Goal: Information Seeking & Learning: Learn about a topic

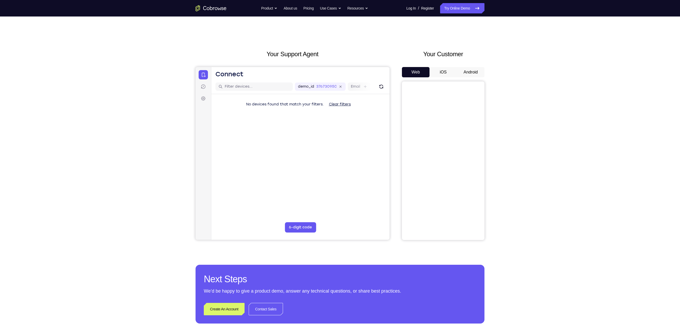
click at [541, 162] on div "Your Support Agent Your Customer Web iOS Android Next Steps We’d be happy to gi…" at bounding box center [340, 187] width 680 height 340
click at [475, 73] on button "Android" at bounding box center [471, 72] width 28 height 10
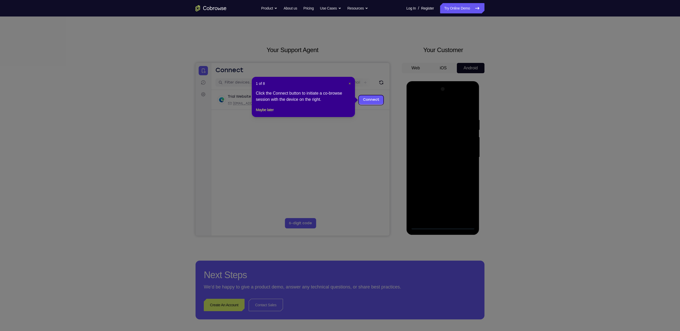
drag, startPoint x: 350, startPoint y: 84, endPoint x: 162, endPoint y: 26, distance: 196.0
click at [350, 84] on span "×" at bounding box center [350, 83] width 2 height 4
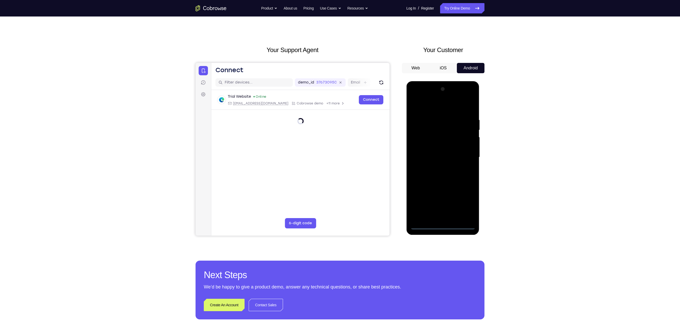
click at [443, 226] on div at bounding box center [442, 157] width 65 height 144
click at [465, 204] on div at bounding box center [442, 157] width 65 height 144
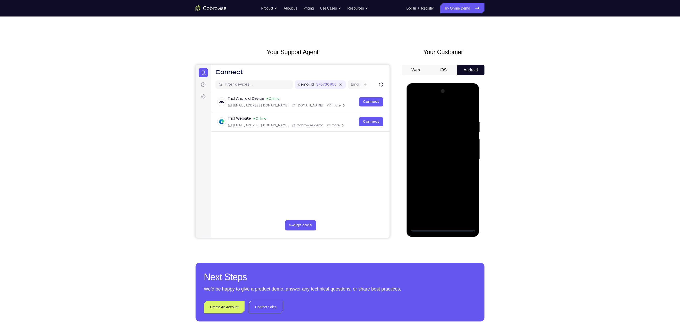
click at [427, 106] on div at bounding box center [442, 159] width 65 height 144
click at [463, 159] on div at bounding box center [442, 159] width 65 height 144
click at [437, 168] on div at bounding box center [442, 159] width 65 height 144
click at [438, 154] on div at bounding box center [442, 159] width 65 height 144
click at [442, 149] on div at bounding box center [442, 159] width 65 height 144
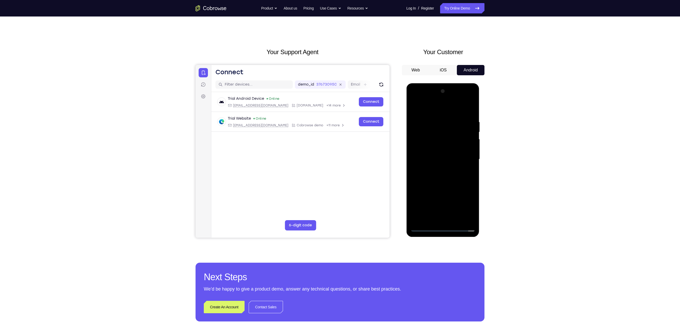
click at [442, 159] on div at bounding box center [442, 159] width 65 height 144
click at [443, 176] on div at bounding box center [442, 159] width 65 height 144
click at [443, 178] on div at bounding box center [442, 159] width 65 height 144
click at [447, 174] on div at bounding box center [442, 159] width 65 height 144
click at [446, 174] on div at bounding box center [442, 159] width 65 height 144
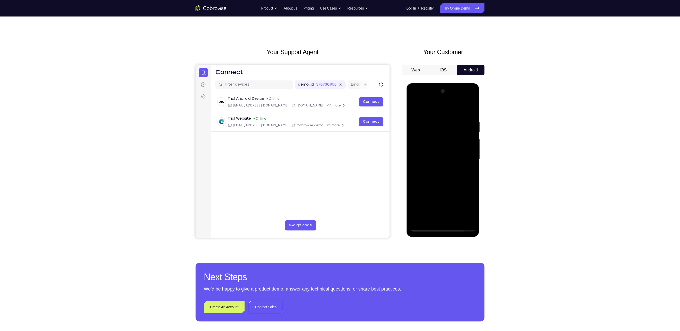
drag, startPoint x: 446, startPoint y: 176, endPoint x: 446, endPoint y: 154, distance: 22.2
click at [446, 154] on div at bounding box center [442, 159] width 65 height 144
click at [471, 113] on div at bounding box center [442, 159] width 65 height 144
drag, startPoint x: 443, startPoint y: 178, endPoint x: 445, endPoint y: 145, distance: 32.6
click at [445, 145] on div at bounding box center [442, 159] width 65 height 144
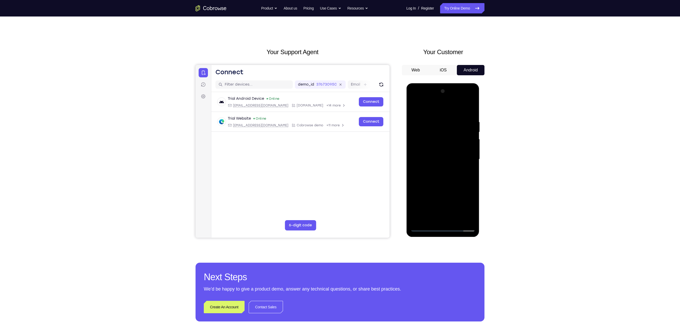
click at [415, 198] on div at bounding box center [442, 159] width 65 height 144
click at [455, 221] on div at bounding box center [442, 159] width 65 height 144
click at [437, 188] on div at bounding box center [442, 159] width 65 height 144
click at [424, 227] on div at bounding box center [442, 159] width 65 height 144
drag, startPoint x: 447, startPoint y: 136, endPoint x: 440, endPoint y: 228, distance: 92.0
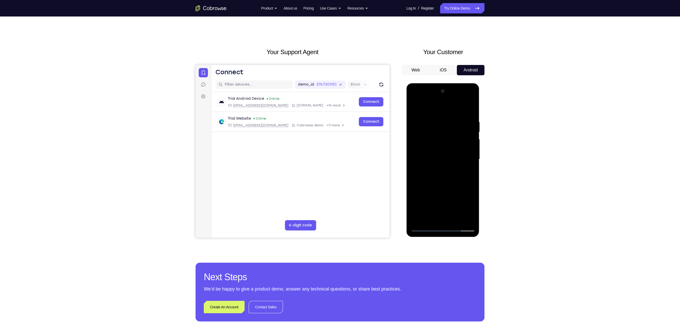
click at [440, 228] on div at bounding box center [442, 159] width 65 height 144
click at [472, 183] on div at bounding box center [442, 159] width 65 height 144
click at [472, 184] on div at bounding box center [442, 159] width 65 height 144
click at [472, 183] on div at bounding box center [442, 159] width 65 height 144
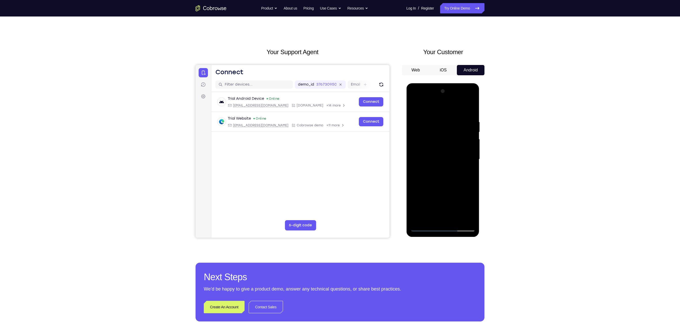
drag, startPoint x: 444, startPoint y: 202, endPoint x: 443, endPoint y: 121, distance: 81.2
click at [443, 121] on div at bounding box center [442, 159] width 65 height 144
drag, startPoint x: 440, startPoint y: 190, endPoint x: 444, endPoint y: 95, distance: 94.4
click at [444, 95] on div at bounding box center [442, 159] width 65 height 144
drag, startPoint x: 435, startPoint y: 195, endPoint x: 441, endPoint y: 99, distance: 96.1
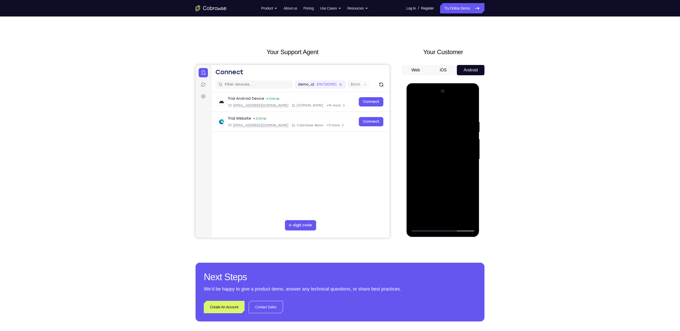
click at [441, 99] on div at bounding box center [442, 159] width 65 height 144
drag, startPoint x: 441, startPoint y: 178, endPoint x: 447, endPoint y: 83, distance: 94.8
click at [447, 83] on div at bounding box center [442, 160] width 73 height 154
drag, startPoint x: 444, startPoint y: 179, endPoint x: 458, endPoint y: 104, distance: 76.3
click at [458, 104] on div at bounding box center [442, 159] width 65 height 144
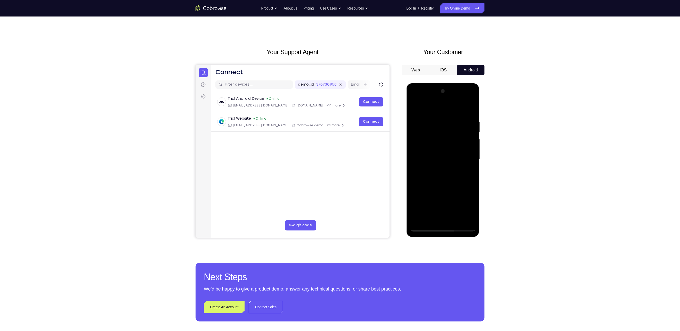
drag, startPoint x: 449, startPoint y: 163, endPoint x: 468, endPoint y: 69, distance: 96.4
click at [468, 83] on html "Online web based iOS Simulators and Android Emulators. Run iPhone, iPad, Mobile…" at bounding box center [442, 160] width 73 height 155
click at [419, 220] on div at bounding box center [442, 159] width 65 height 144
drag, startPoint x: 443, startPoint y: 139, endPoint x: 436, endPoint y: 213, distance: 74.0
click at [436, 213] on div at bounding box center [442, 159] width 65 height 144
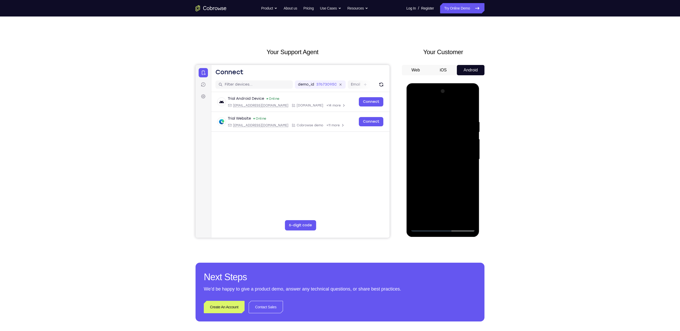
click at [454, 220] on div at bounding box center [442, 159] width 65 height 144
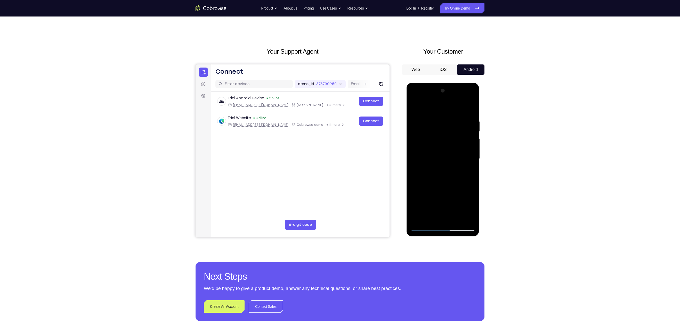
click at [427, 219] on div at bounding box center [442, 159] width 65 height 144
click at [455, 219] on div at bounding box center [442, 159] width 65 height 144
click at [425, 228] on div at bounding box center [442, 159] width 65 height 144
click at [438, 175] on div at bounding box center [442, 159] width 65 height 144
click at [427, 216] on div at bounding box center [442, 159] width 65 height 144
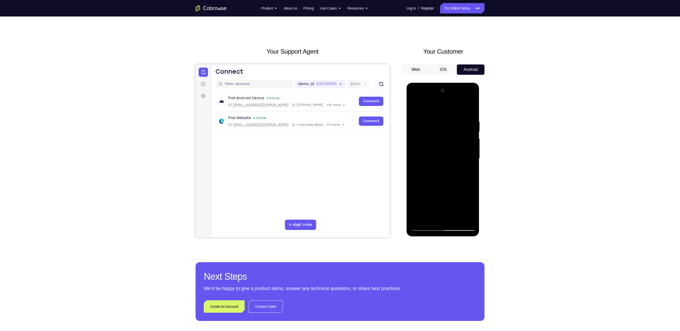
click at [424, 227] on div at bounding box center [442, 159] width 65 height 144
click at [416, 107] on div at bounding box center [442, 159] width 65 height 144
drag, startPoint x: 439, startPoint y: 161, endPoint x: 438, endPoint y: 185, distance: 24.2
click at [438, 185] on div at bounding box center [442, 159] width 65 height 144
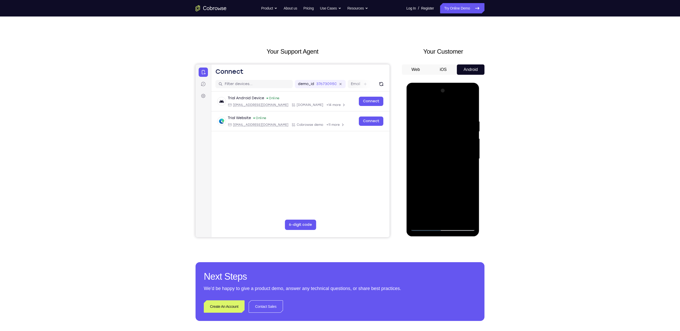
click at [467, 115] on div at bounding box center [442, 159] width 65 height 144
click at [466, 119] on div at bounding box center [442, 159] width 65 height 144
click at [469, 168] on div at bounding box center [442, 159] width 65 height 144
click at [469, 164] on div at bounding box center [442, 159] width 65 height 144
click at [471, 160] on div at bounding box center [442, 159] width 65 height 144
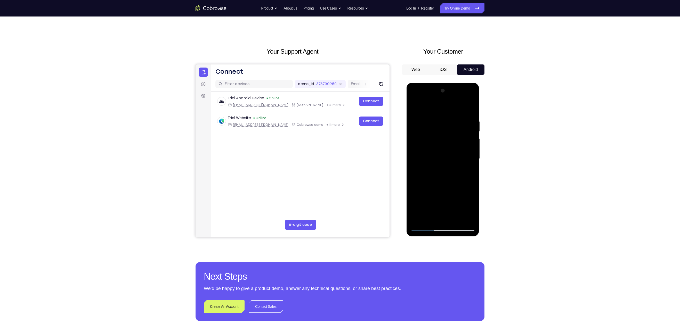
click at [469, 110] on div at bounding box center [442, 159] width 65 height 144
